Goal: Transaction & Acquisition: Obtain resource

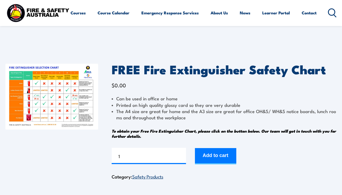
scroll to position [1, 0]
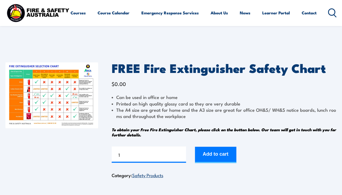
click at [70, 99] on img at bounding box center [51, 95] width 93 height 66
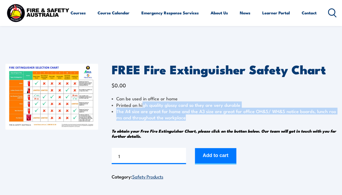
drag, startPoint x: 145, startPoint y: 102, endPoint x: 190, endPoint y: 118, distance: 47.5
click at [190, 118] on ul "Can be used in office or home Printed on high quality glossy card so they are v…" at bounding box center [224, 107] width 225 height 25
click at [190, 118] on li "The A4 size are great for home and the A3 size are great for office OH&S/ WH&S …" at bounding box center [224, 114] width 225 height 13
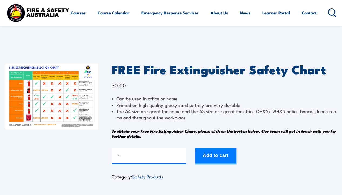
click at [65, 84] on img at bounding box center [51, 97] width 93 height 66
click at [216, 158] on button "Add to cart" at bounding box center [215, 156] width 41 height 16
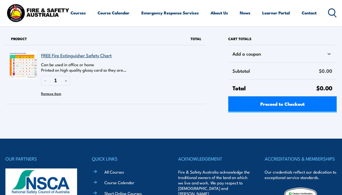
click at [297, 112] on div "Cart totals Add a coupon Subtotal $0.00 Total $0.00 Proceed to Checkout" at bounding box center [279, 74] width 116 height 84
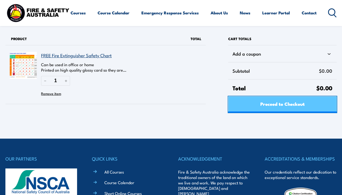
click at [304, 104] on span "Proceed to Checkout" at bounding box center [282, 103] width 44 height 14
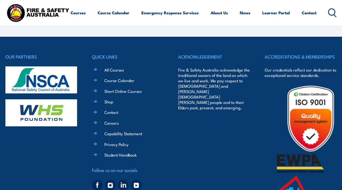
select select "VIC"
